Goal: Check status

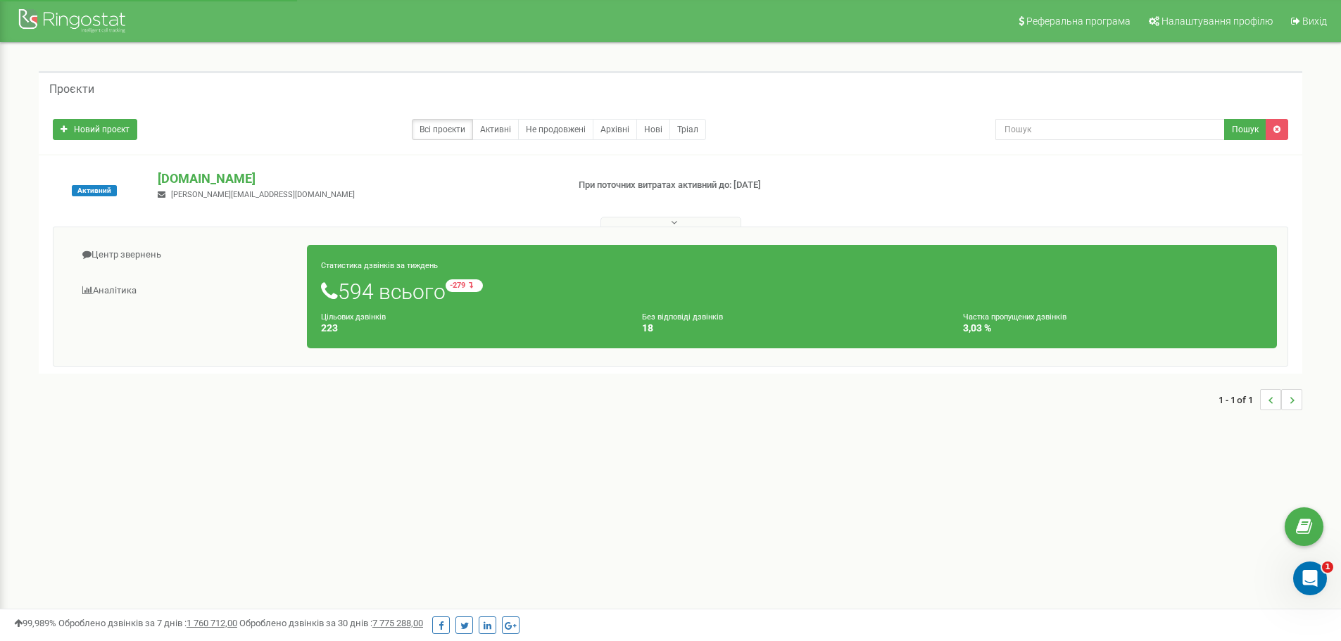
click at [157, 237] on div "Центр звернень Аналiтика Статистика дзвінків за тиждень 594 всього -279 відносн…" at bounding box center [670, 297] width 1235 height 140
click at [161, 244] on link "Центр звернень" at bounding box center [186, 255] width 244 height 34
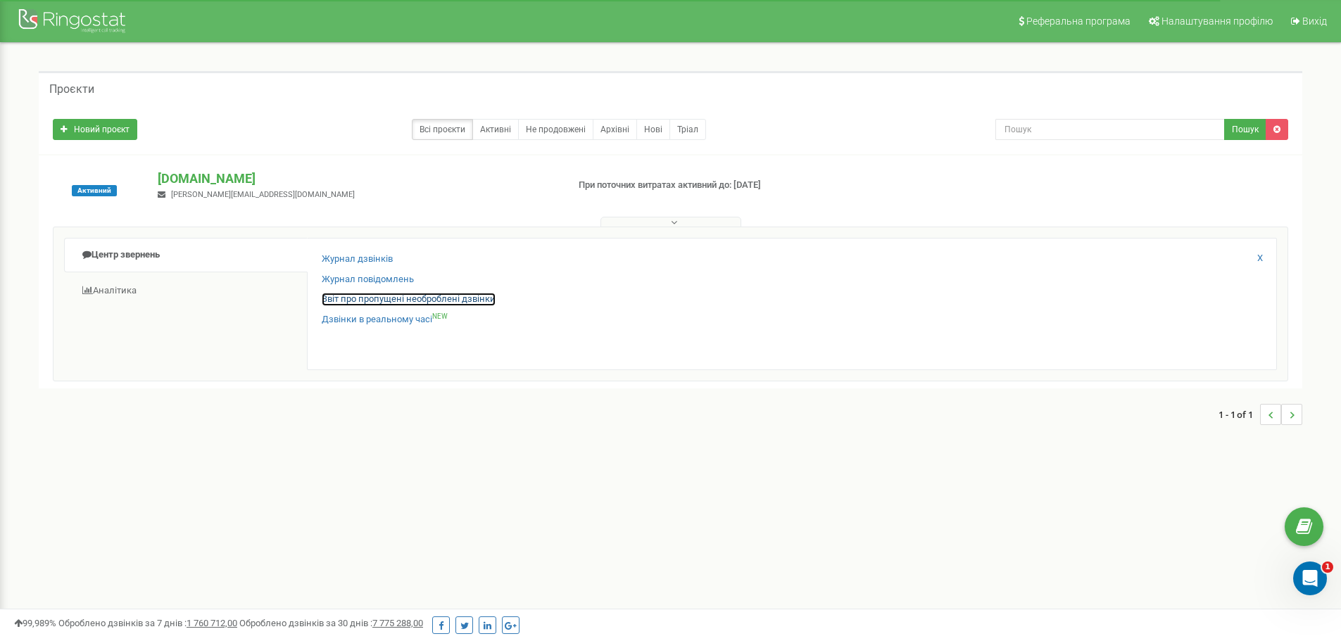
click at [370, 298] on link "Звіт про пропущені необроблені дзвінки" at bounding box center [409, 299] width 174 height 13
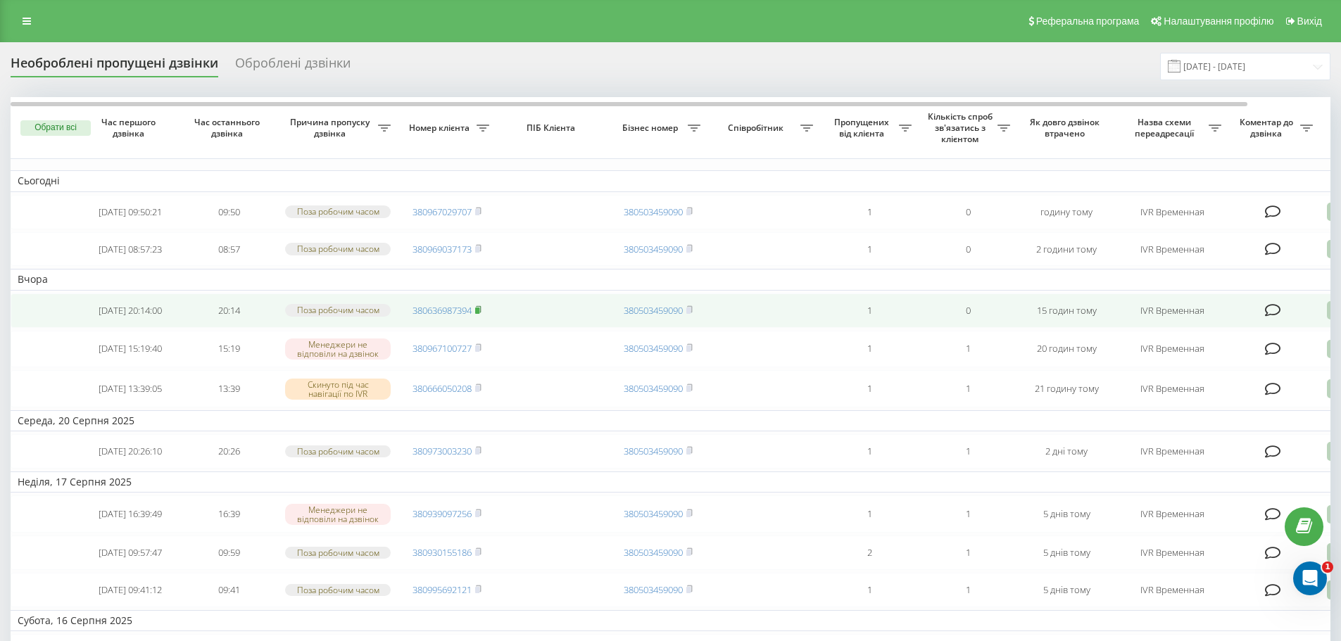
click at [481, 312] on icon at bounding box center [478, 308] width 5 height 6
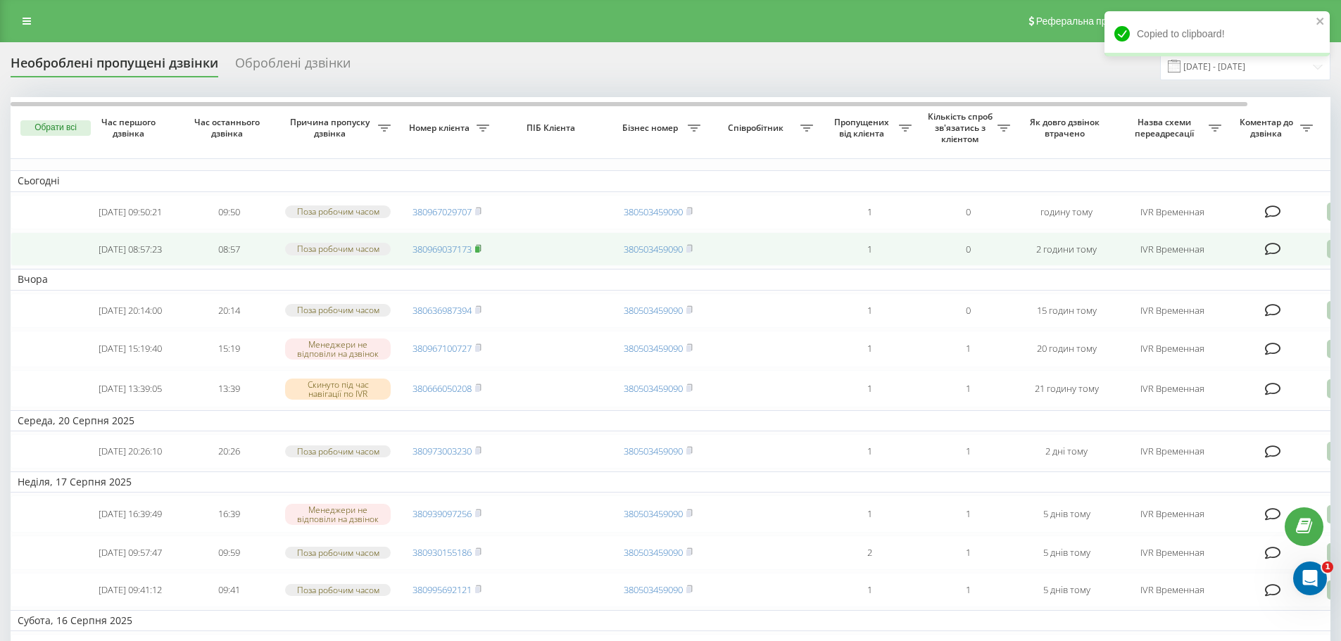
click at [481, 253] on icon at bounding box center [478, 248] width 6 height 8
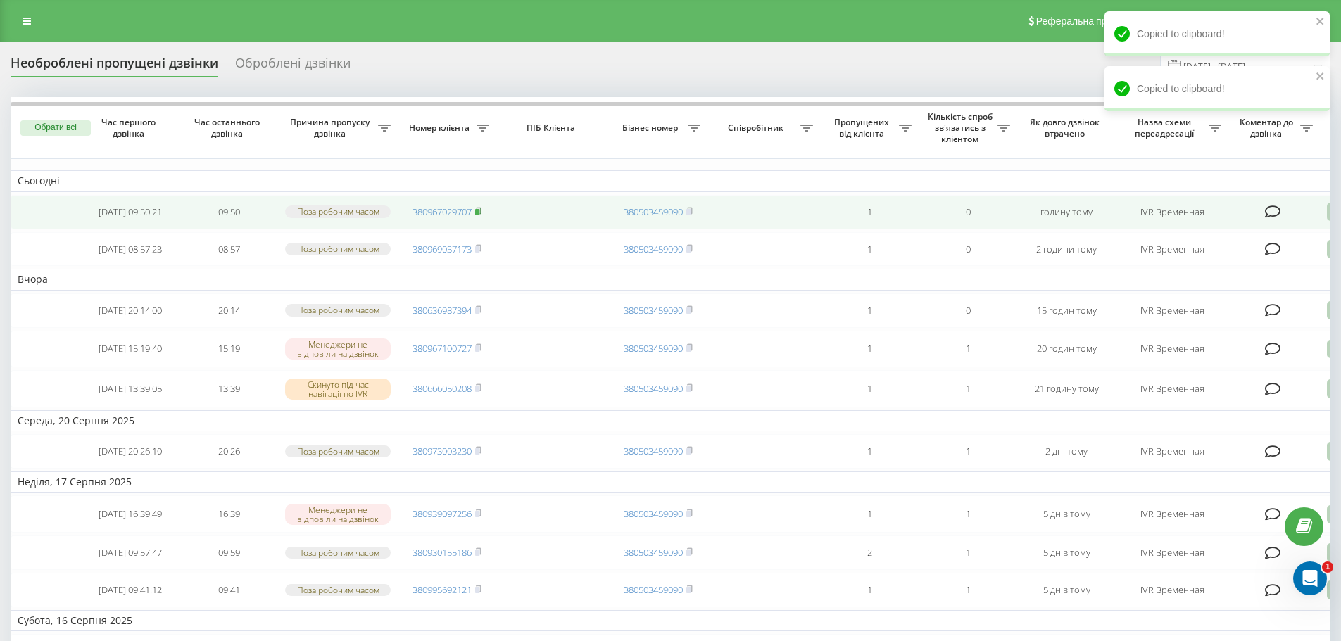
click at [479, 215] on rect at bounding box center [477, 212] width 4 height 6
